Goal: Go to known website: Go to known website

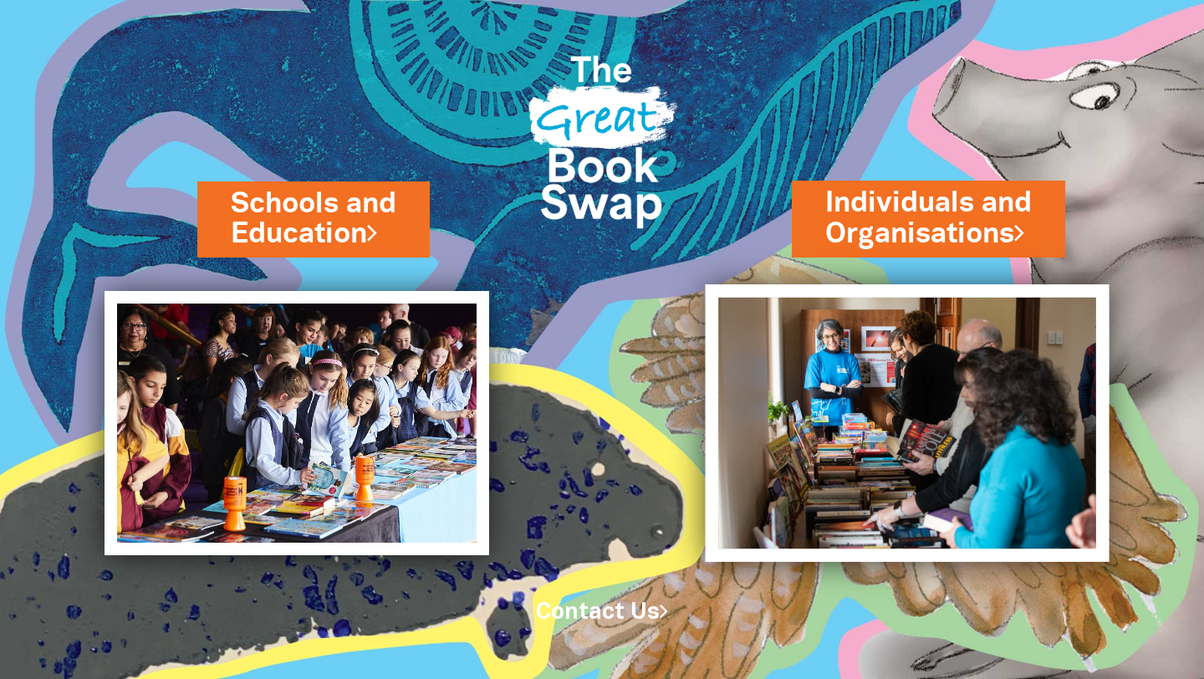
click at [920, 350] on img at bounding box center [908, 423] width 404 height 278
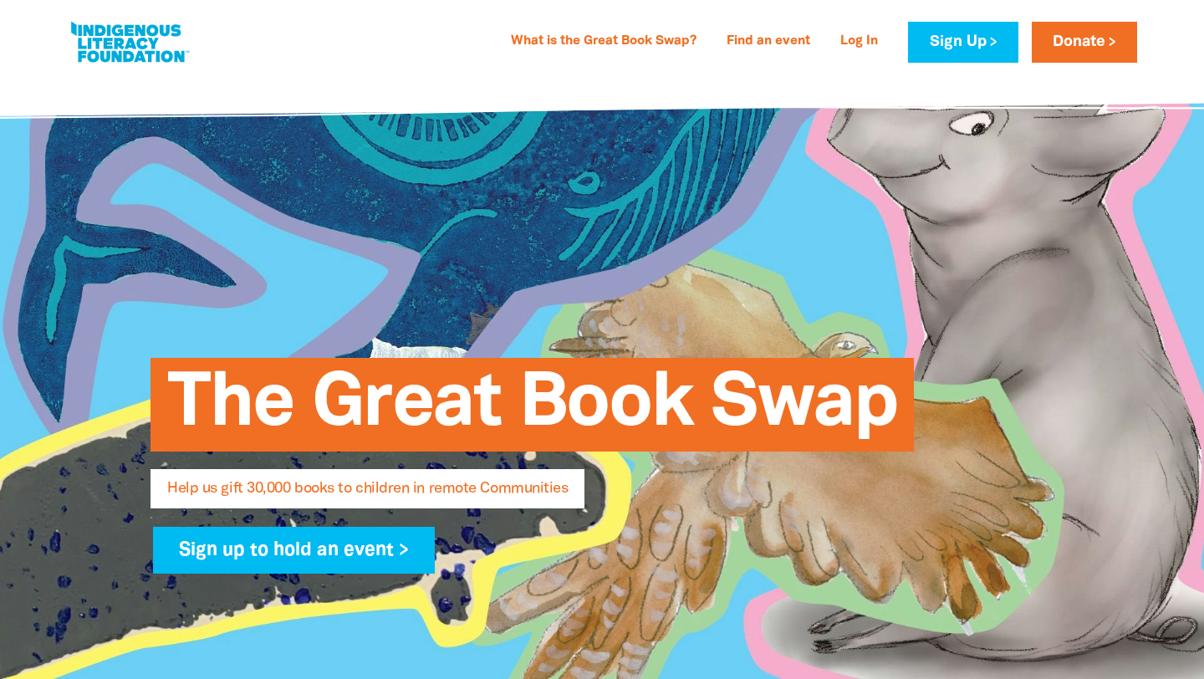
select select "AU"
